Goal: Complete application form: Complete application form

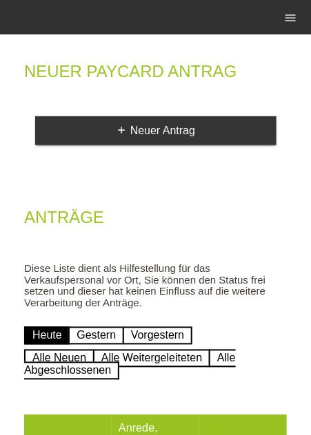
scroll to position [70, 0]
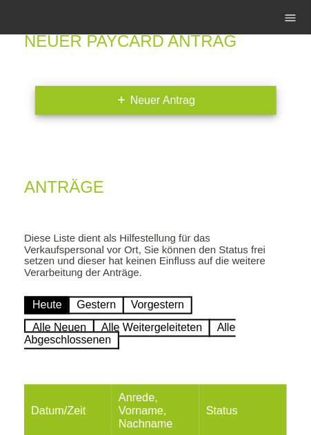
click at [225, 105] on link "add Neuer Antrag" at bounding box center [155, 100] width 241 height 29
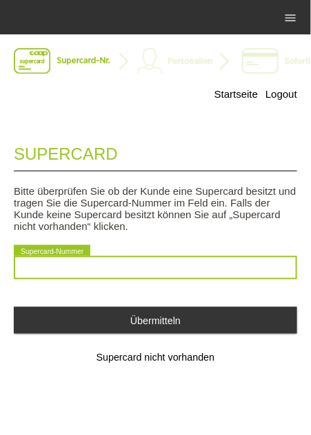
click at [238, 273] on input "text" at bounding box center [155, 267] width 283 height 23
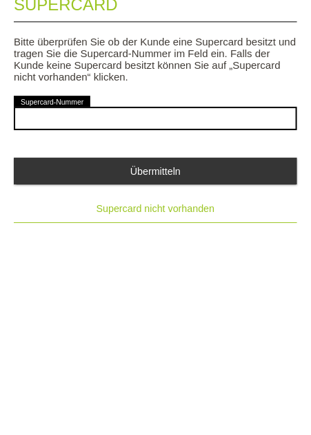
click at [168, 353] on button "Supercard nicht vorhanden" at bounding box center [155, 358] width 283 height 28
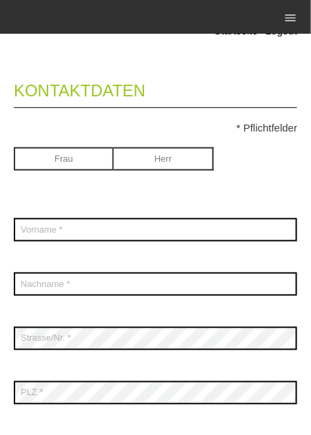
scroll to position [83, 0]
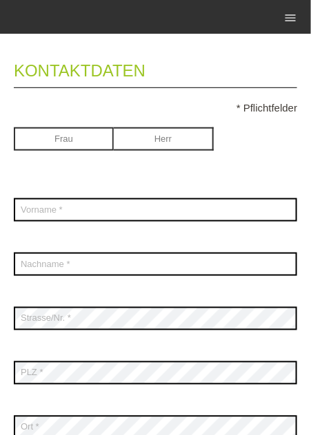
click at [168, 134] on input "radio" at bounding box center [164, 137] width 100 height 21
radio input "true"
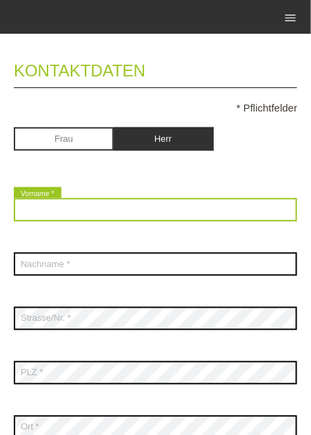
click at [195, 216] on input "text" at bounding box center [155, 209] width 283 height 23
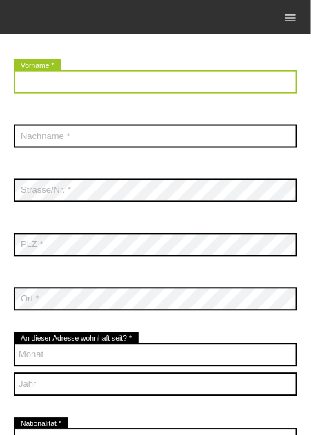
scroll to position [216, 0]
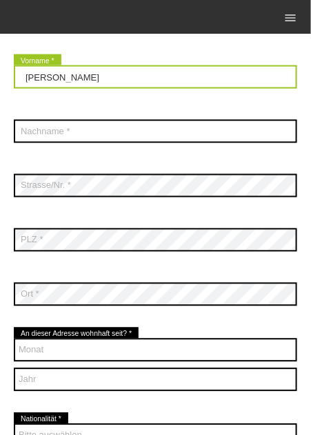
type input "[PERSON_NAME]"
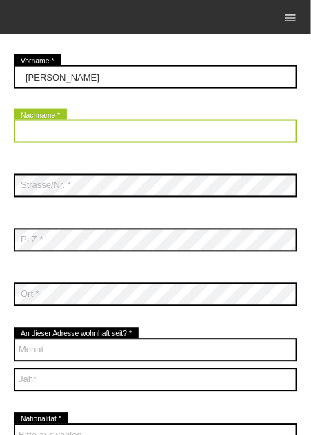
click at [233, 134] on input "text" at bounding box center [155, 131] width 283 height 23
type input "Stoyancho"
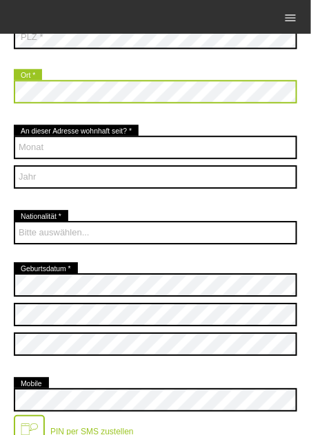
scroll to position [426, 0]
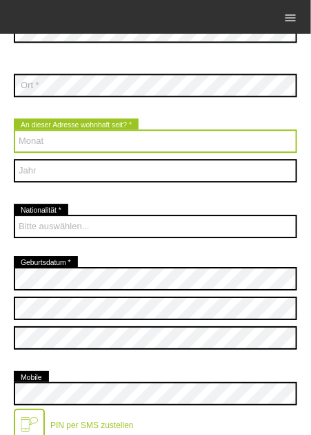
click at [27, 136] on select "Monat 01 02 03 04 05 06 07 08 09 10 11 12" at bounding box center [155, 141] width 283 height 23
select select "10"
click at [14, 130] on select "Monat 01 02 03 04 05 06 07 08 09 10 11 12" at bounding box center [155, 141] width 283 height 23
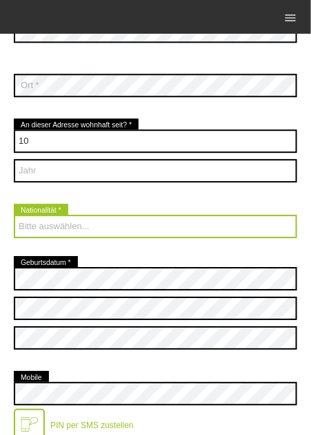
click at [194, 222] on select "Bitte auswählen... [GEOGRAPHIC_DATA] [GEOGRAPHIC_DATA] [GEOGRAPHIC_DATA] [GEOGR…" at bounding box center [155, 226] width 283 height 23
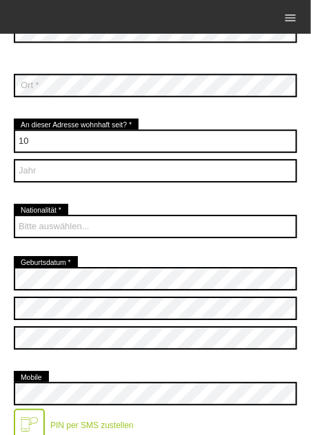
click at [200, 260] on div "error Geburtsdatum * error" at bounding box center [155, 311] width 283 height 110
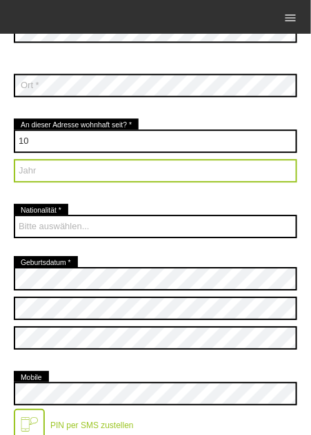
click at [206, 166] on select "Jahr 2025 2024 2023 2022 2021 2020 2019 2018 2017 2016" at bounding box center [155, 170] width 283 height 23
select select "2024"
click at [14, 159] on select "Jahr 2025 2024 2023 2022 2021 2020 2019 2018 2017 2016" at bounding box center [155, 170] width 283 height 23
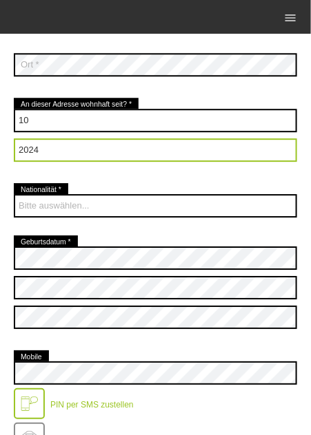
scroll to position [449, 0]
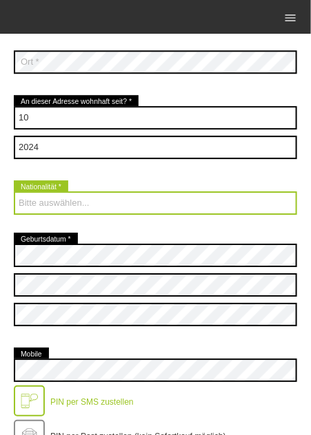
click at [172, 199] on select "Bitte auswählen... [GEOGRAPHIC_DATA] [GEOGRAPHIC_DATA] [GEOGRAPHIC_DATA] [GEOGR…" at bounding box center [155, 203] width 283 height 23
select select "BG"
click at [14, 192] on select "Bitte auswählen... [GEOGRAPHIC_DATA] [GEOGRAPHIC_DATA] [GEOGRAPHIC_DATA] [GEOGR…" at bounding box center [155, 203] width 283 height 23
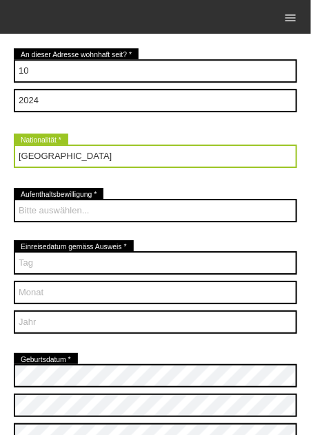
scroll to position [495, 0]
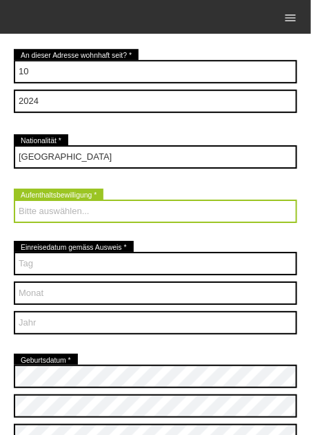
click at [202, 214] on select "Bitte auswählen... C B B - Flüchtlingsstatus Andere" at bounding box center [155, 211] width 283 height 23
select select "C"
click at [14, 200] on select "Bitte auswählen... C B B - Flüchtlingsstatus Andere" at bounding box center [155, 211] width 283 height 23
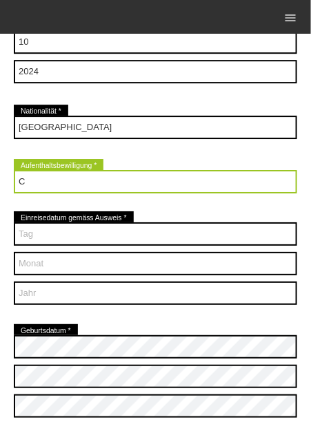
scroll to position [524, 0]
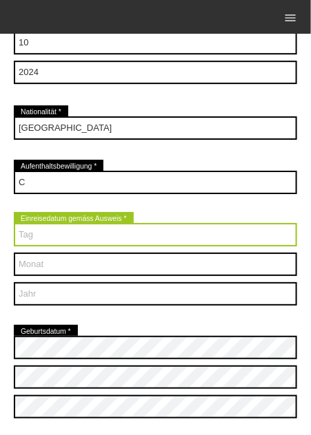
click at [174, 239] on select "Tag 01 02 03 04 05 06 07 08 09 10 11 12 13 14 15 16 17" at bounding box center [155, 234] width 283 height 23
select select "03"
click at [14, 223] on select "Tag 01 02 03 04 05 06 07 08 09 10 11 12 13 14 15 16 17" at bounding box center [155, 234] width 283 height 23
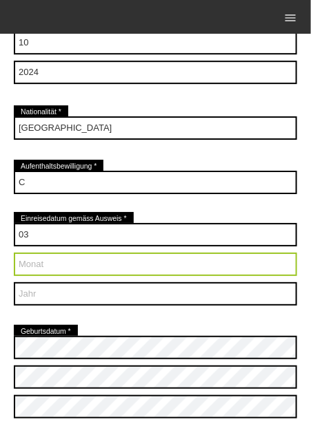
click at [205, 274] on select "Monat 01 02 03 04 05 06 07 08 09 10 11 12" at bounding box center [155, 264] width 283 height 23
select select "01"
click at [14, 253] on select "Monat 01 02 03 04 05 06 07 08 09 10 11 12" at bounding box center [155, 264] width 283 height 23
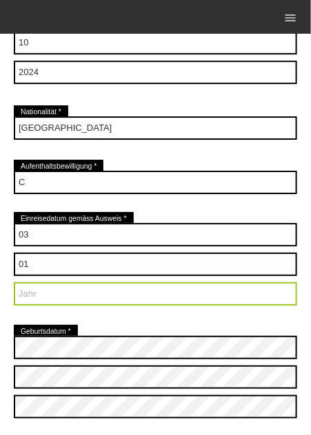
click at [193, 303] on select "Jahr 2025 2024 2023 2022 2021 2020 2019 2018 2017 2016" at bounding box center [155, 293] width 283 height 23
select select "2015"
click at [14, 282] on select "Jahr 2025 2024 2023 2022 2021 2020 2019 2018 2017 2016" at bounding box center [155, 293] width 283 height 23
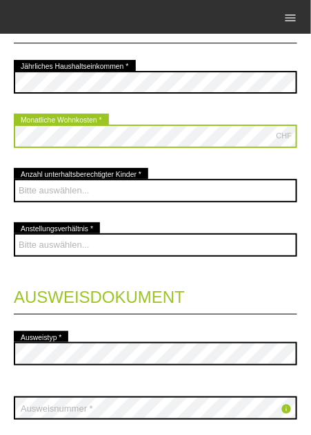
scroll to position [1253, 0]
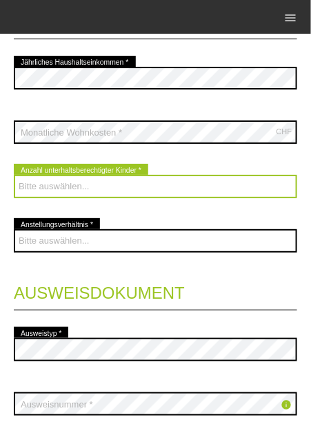
click at [233, 185] on select "Bitte auswählen... 0 1 2 3 4 5 6 7 8 9" at bounding box center [155, 186] width 283 height 23
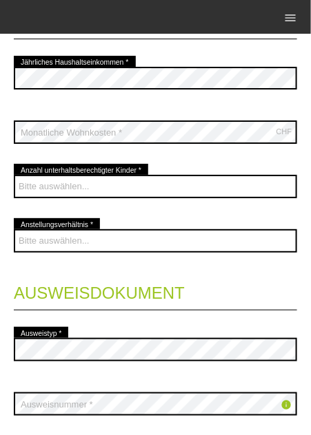
click at [238, 273] on legend "Ausweisdokument" at bounding box center [155, 290] width 283 height 41
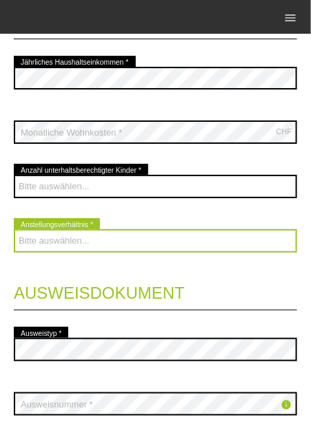
click at [245, 242] on select "Bitte auswählen... Unbefristet Befristet Lehrling/Student Pensioniert Nicht arb…" at bounding box center [155, 240] width 283 height 23
select select "UNLIMITED"
click at [14, 229] on select "Bitte auswählen... Unbefristet Befristet Lehrling/Student Pensioniert Nicht arb…" at bounding box center [155, 240] width 283 height 23
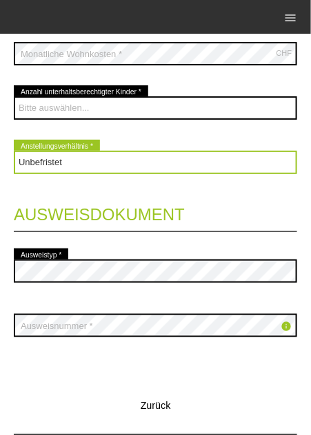
scroll to position [1333, 0]
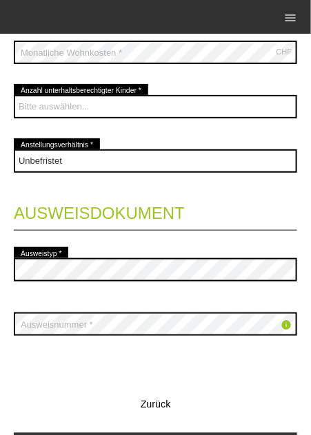
scroll to position [1412, 0]
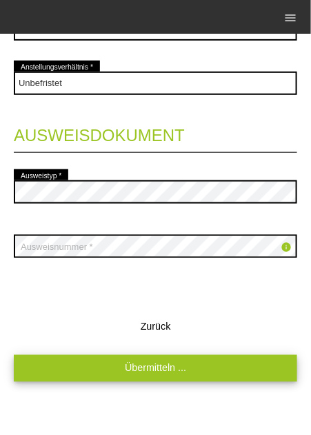
click at [204, 368] on link "Übermitteln ..." at bounding box center [155, 368] width 283 height 27
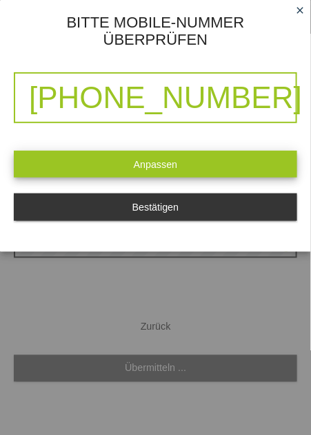
click at [212, 151] on link "Anpassen" at bounding box center [155, 164] width 283 height 27
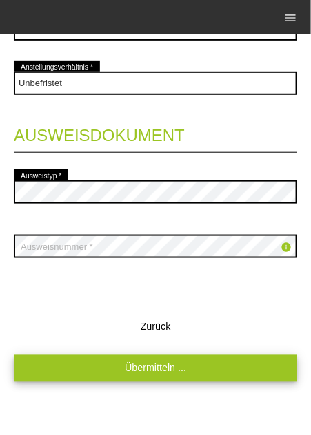
click at [216, 362] on link "Übermitteln ..." at bounding box center [155, 368] width 283 height 27
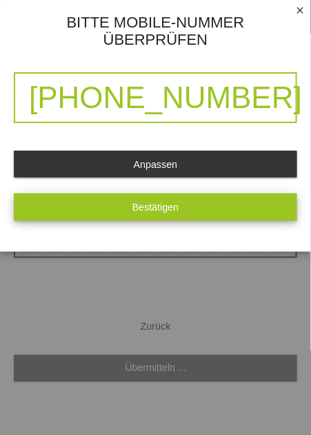
click at [216, 194] on button "Bestätigen" at bounding box center [155, 207] width 283 height 27
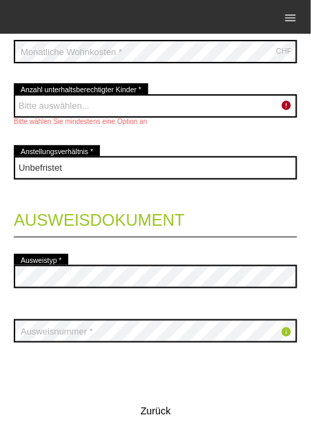
scroll to position [1334, 0]
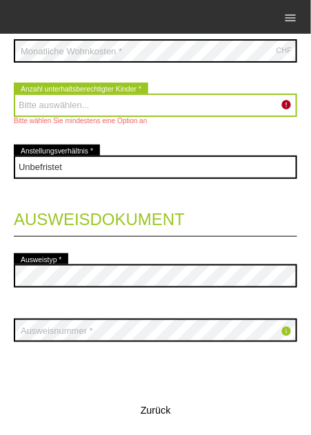
click at [220, 101] on select "Bitte auswählen... 0 1 2 3 4 5 6 7 8 9" at bounding box center [155, 105] width 283 height 23
select select "0"
click at [14, 94] on select "Bitte auswählen... 0 1 2 3 4 5 6 7 8 9" at bounding box center [155, 105] width 283 height 23
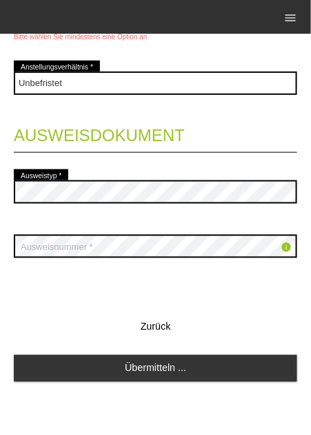
scroll to position [1419, 0]
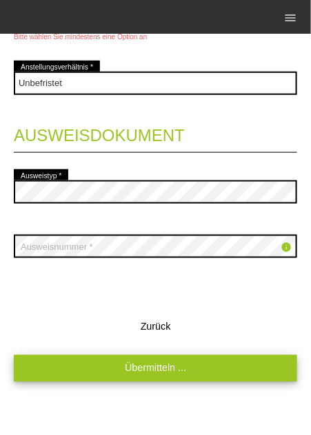
click at [211, 363] on link "Übermitteln ..." at bounding box center [155, 368] width 283 height 27
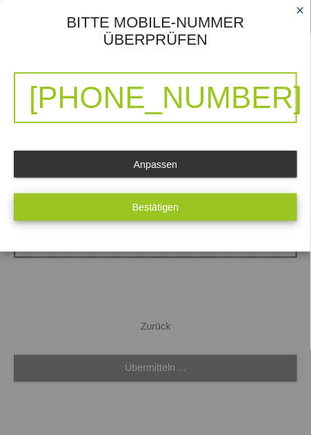
click at [187, 194] on button "Bestätigen" at bounding box center [155, 207] width 283 height 27
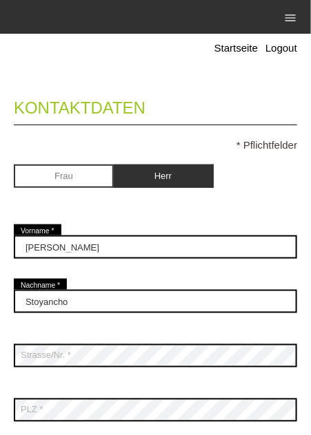
scroll to position [0, 0]
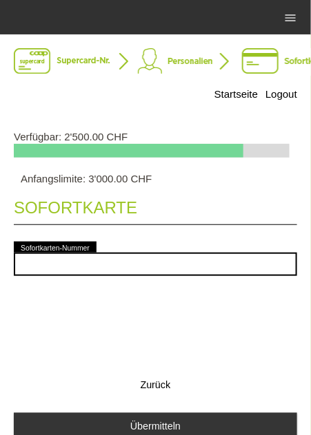
scroll to position [31, 0]
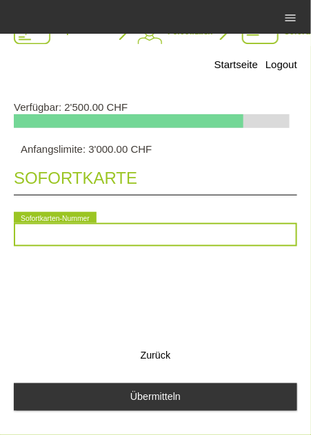
click at [236, 239] on input "text" at bounding box center [155, 234] width 283 height 23
type input "2090198935244"
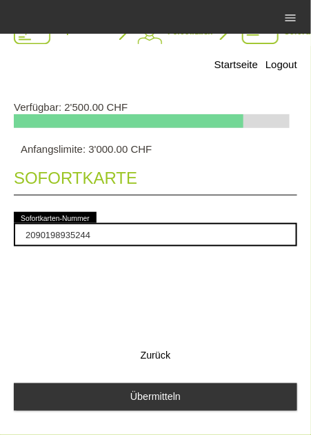
click at [239, 179] on legend "Sofortkarte" at bounding box center [155, 175] width 283 height 41
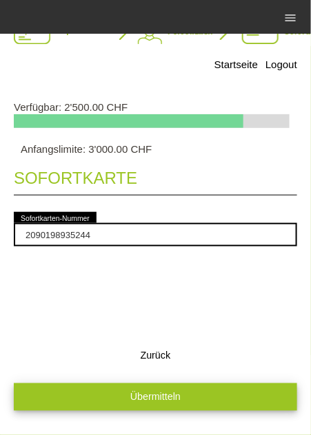
click at [230, 394] on button "Übermitteln" at bounding box center [155, 397] width 283 height 27
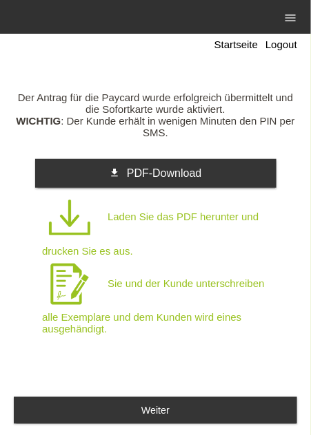
scroll to position [68, 0]
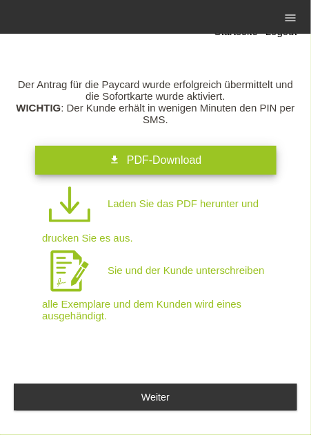
click at [218, 156] on link "get_app PDF-Download" at bounding box center [155, 160] width 241 height 29
click at [92, 154] on link "get_app PDF-Download" at bounding box center [155, 160] width 241 height 29
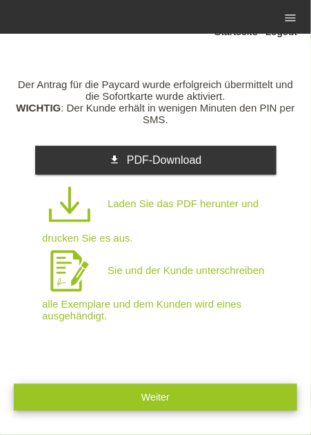
click at [225, 398] on button "Weiter" at bounding box center [155, 397] width 283 height 27
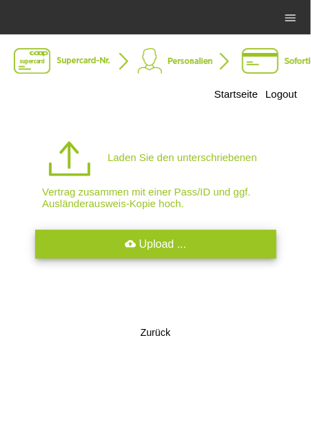
click at [211, 235] on link "cloud_upload Upload ..." at bounding box center [155, 244] width 241 height 29
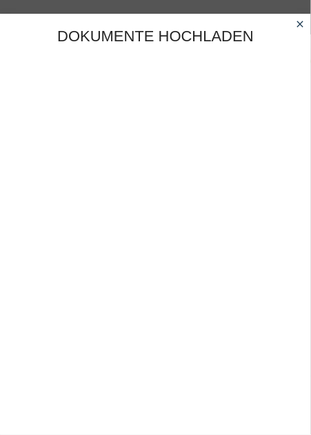
click at [293, 21] on link "close" at bounding box center [300, 25] width 18 height 16
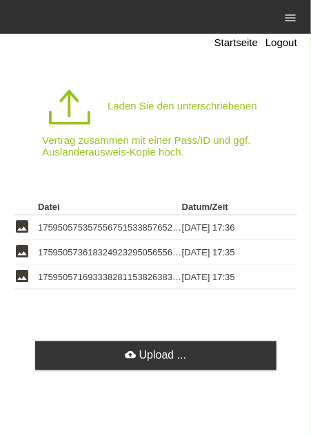
scroll to position [51, 0]
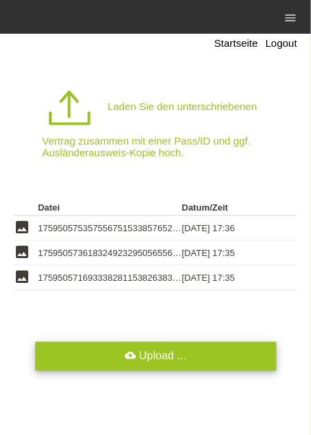
click at [110, 365] on link "cloud_upload Upload ..." at bounding box center [155, 356] width 241 height 29
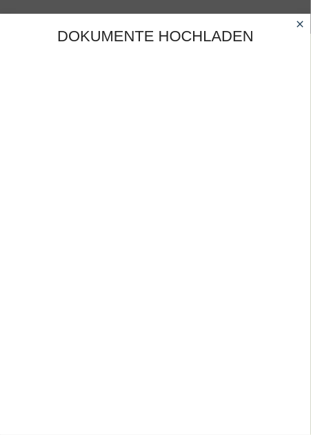
click at [299, 29] on icon "close" at bounding box center [299, 24] width 11 height 11
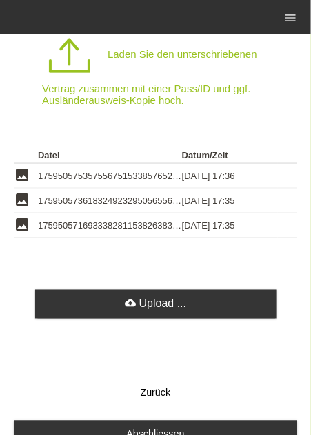
scroll to position [143, 0]
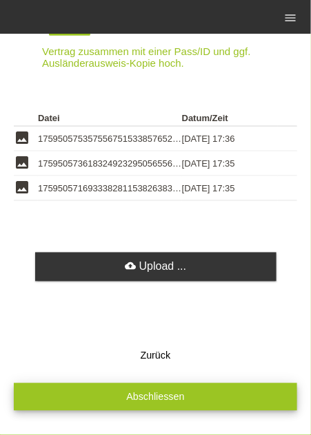
click at [232, 395] on button "Abschliessen" at bounding box center [155, 397] width 283 height 27
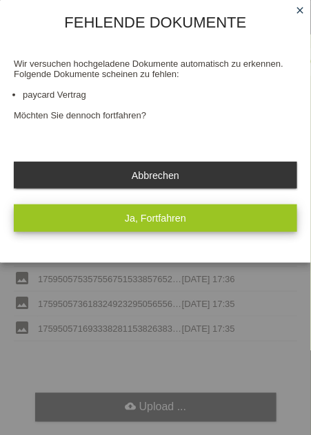
click at [245, 214] on button "Ja, Fortfahren" at bounding box center [155, 218] width 283 height 27
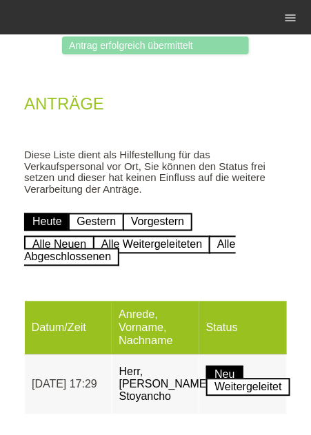
scroll to position [176, 0]
